Goal: Task Accomplishment & Management: Manage account settings

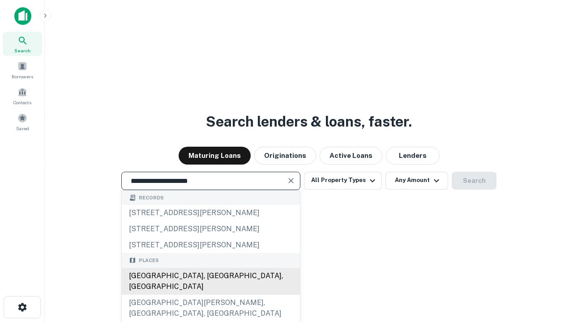
click at [210, 295] on div "Santa Monica, CA, USA" at bounding box center [211, 281] width 178 height 27
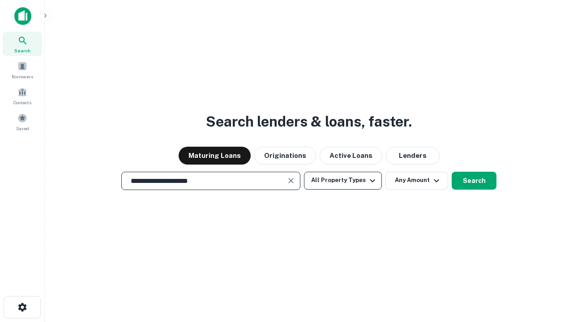
type input "**********"
click at [343, 180] on button "All Property Types" at bounding box center [343, 181] width 78 height 18
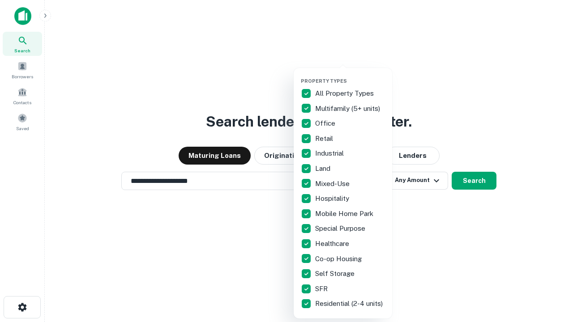
click at [350, 75] on button "button" at bounding box center [350, 75] width 99 height 0
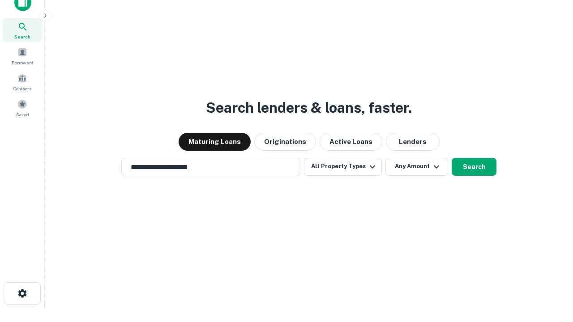
scroll to position [5, 108]
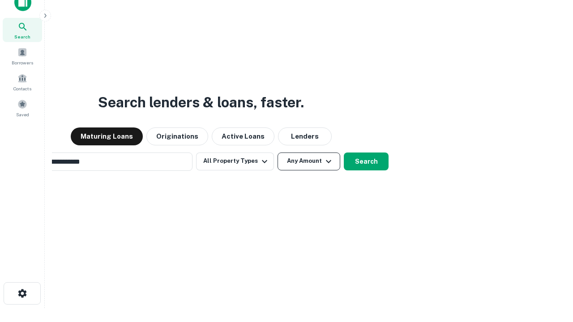
click at [278, 153] on button "Any Amount" at bounding box center [309, 162] width 63 height 18
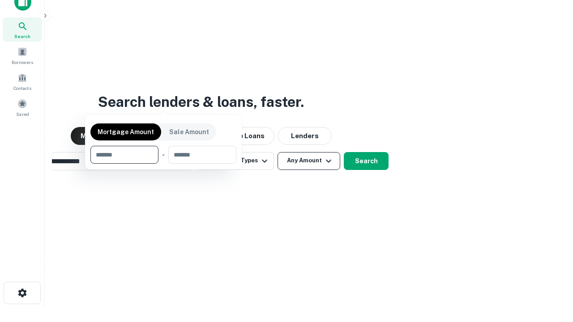
scroll to position [64, 253]
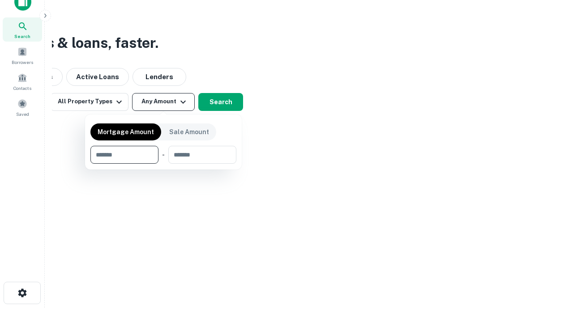
type input "*******"
click at [163, 164] on button "button" at bounding box center [163, 164] width 146 height 0
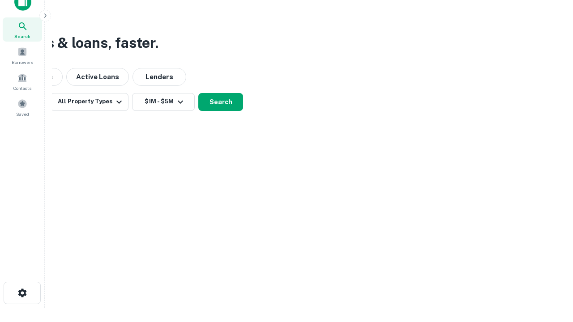
scroll to position [5, 165]
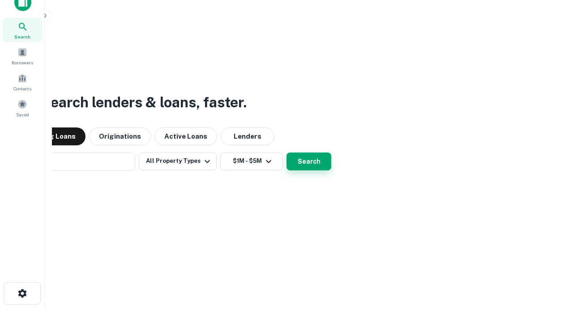
click at [287, 153] on button "Search" at bounding box center [309, 162] width 45 height 18
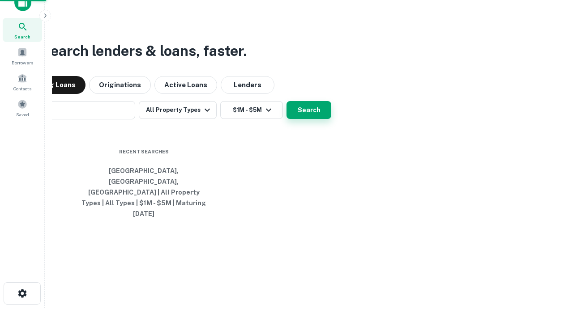
scroll to position [24, 253]
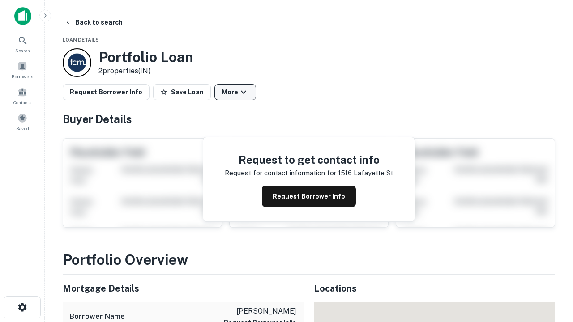
click at [235, 92] on button "More" at bounding box center [235, 92] width 42 height 16
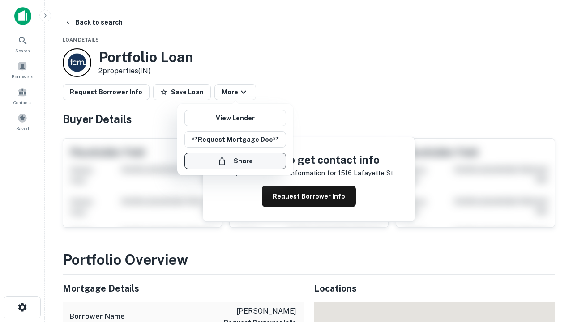
click at [235, 161] on button "Share" at bounding box center [235, 161] width 102 height 16
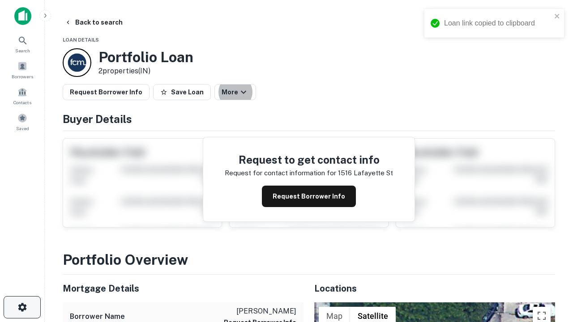
click at [22, 308] on icon "button" at bounding box center [22, 307] width 11 height 11
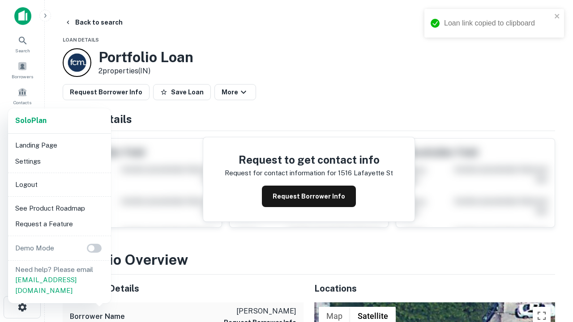
click at [59, 184] on li "Logout" at bounding box center [60, 185] width 96 height 16
